Goal: Information Seeking & Learning: Check status

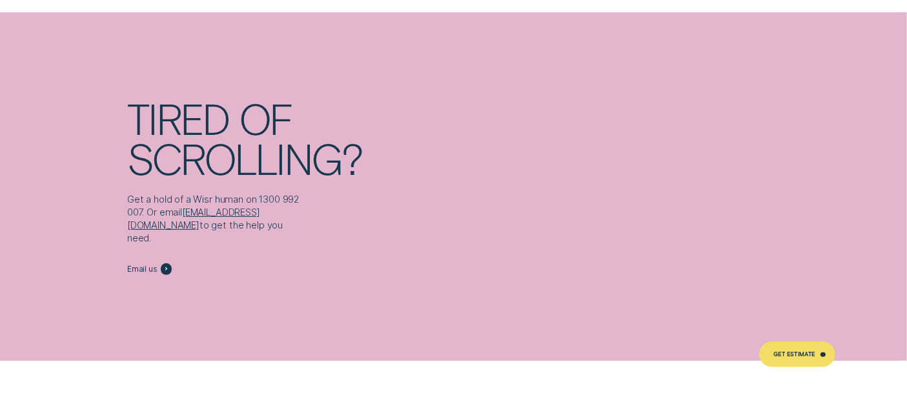
scroll to position [5180, 0]
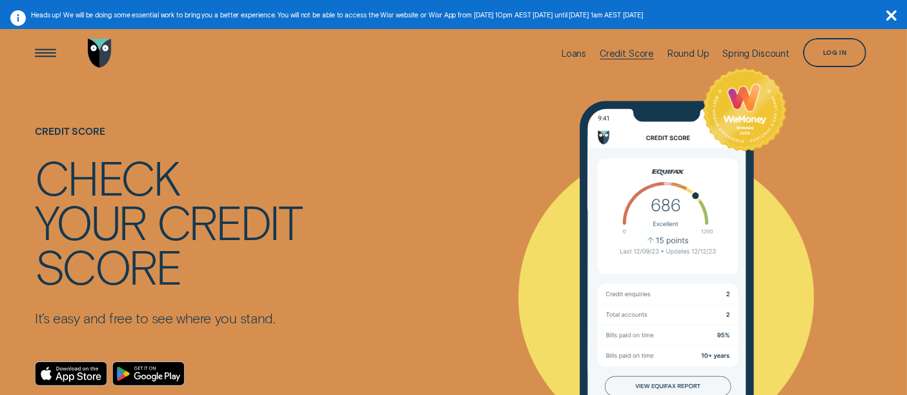
click at [621, 56] on div "Credit Score" at bounding box center [627, 53] width 54 height 11
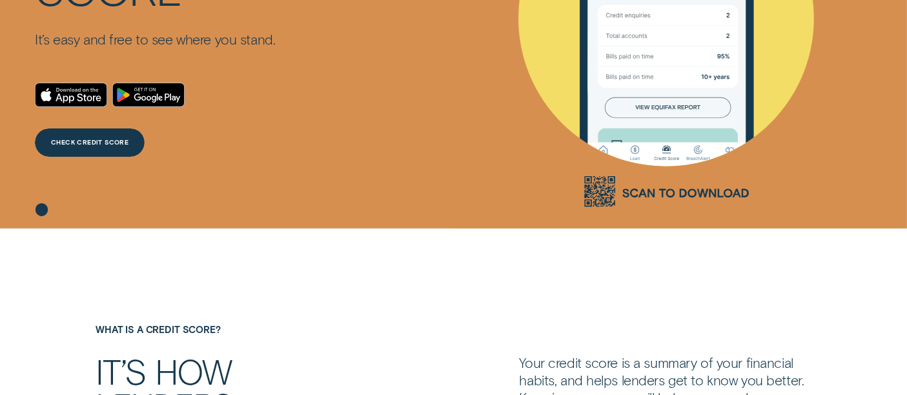
scroll to position [287, 0]
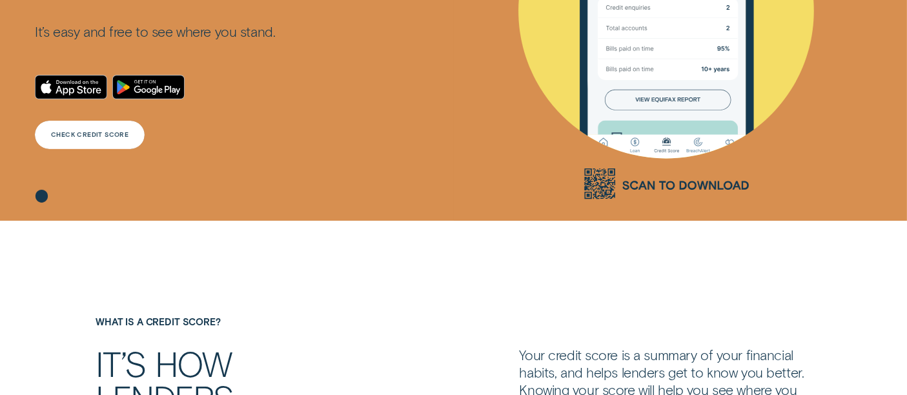
click at [90, 137] on div "CHECK CREDIT SCORE" at bounding box center [89, 135] width 77 height 6
